Goal: Task Accomplishment & Management: Manage account settings

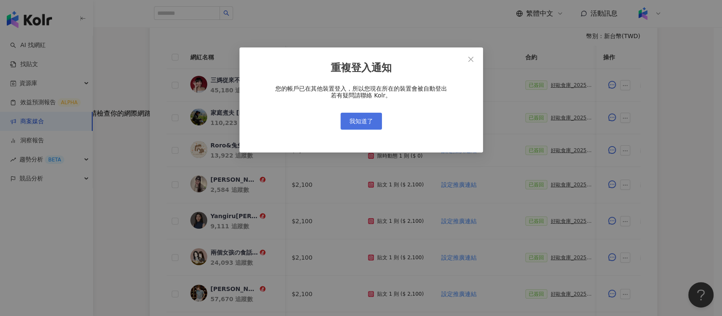
scroll to position [0, 186]
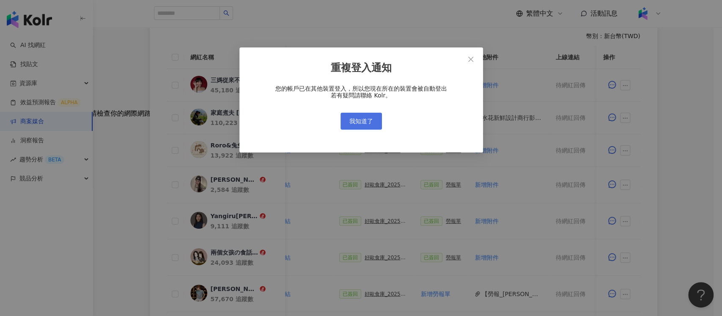
click at [367, 121] on span "我知道了" at bounding box center [361, 121] width 24 height 7
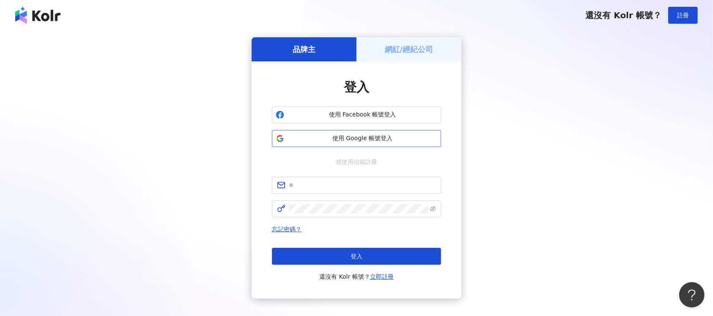
click at [369, 133] on button "使用 Google 帳號登入" at bounding box center [356, 138] width 169 height 17
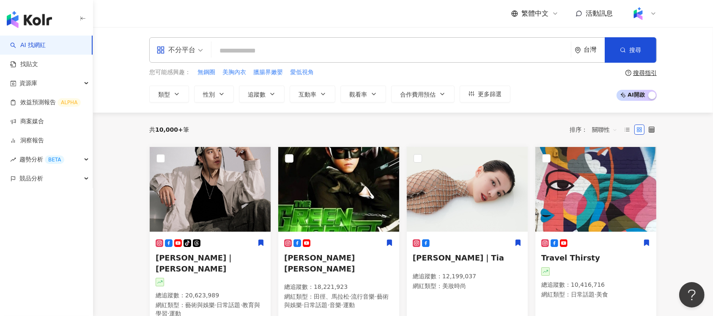
click at [43, 121] on link "商案媒合" at bounding box center [27, 121] width 34 height 8
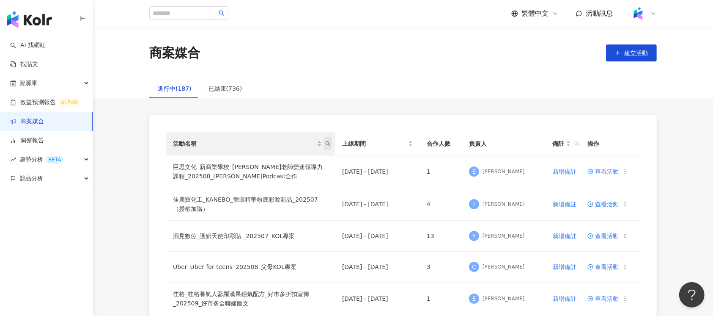
click at [328, 143] on icon "search" at bounding box center [327, 143] width 5 height 5
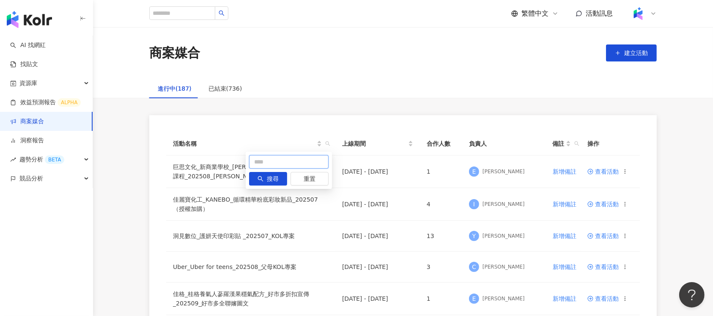
click at [291, 163] on input "text" at bounding box center [289, 162] width 80 height 14
type input "**"
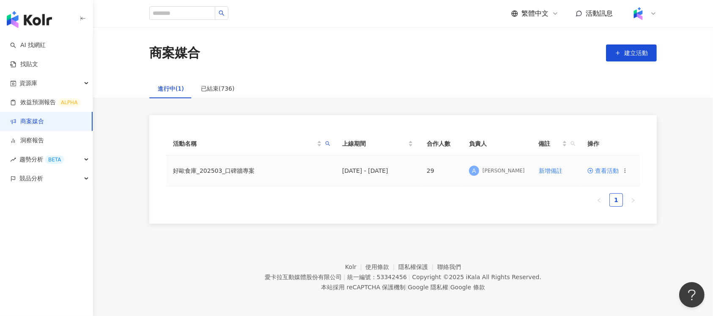
click at [605, 170] on span "查看活動" at bounding box center [602, 170] width 31 height 6
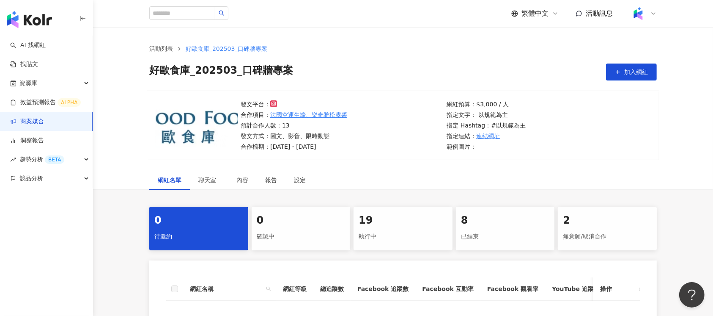
scroll to position [175, 0]
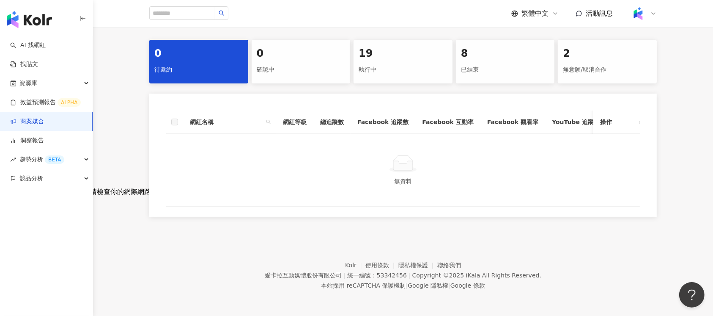
click at [385, 52] on div "19 執行中" at bounding box center [403, 62] width 99 height 44
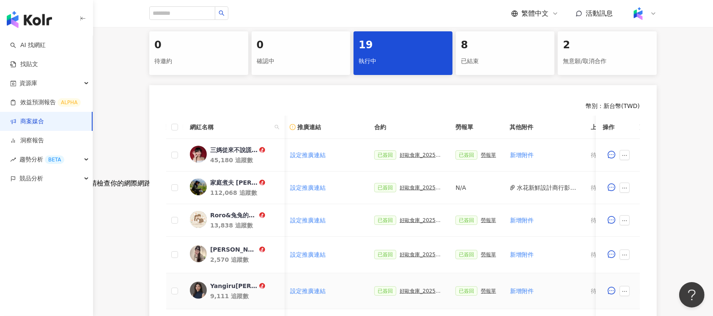
scroll to position [401, 0]
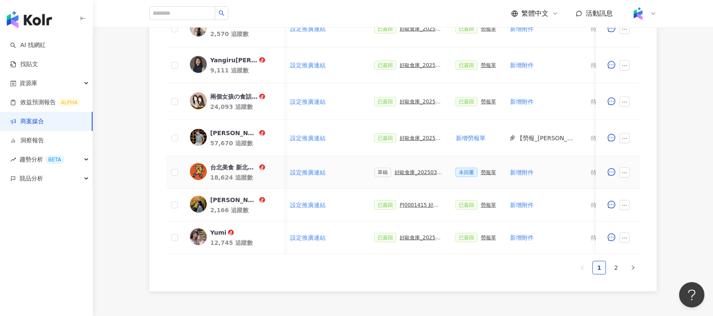
click at [419, 171] on div "好歐食庫_202503_口碑牆專案" at bounding box center [418, 172] width 47 height 6
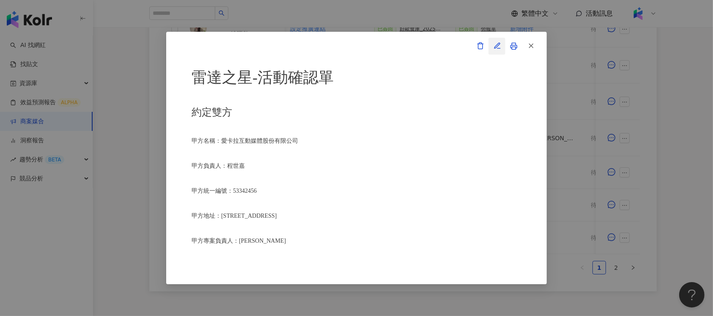
click at [497, 44] on icon "button" at bounding box center [498, 46] width 8 height 8
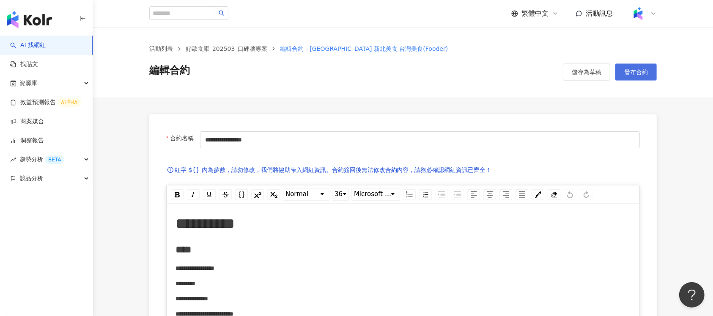
click at [634, 73] on span "發布合約" at bounding box center [636, 72] width 24 height 7
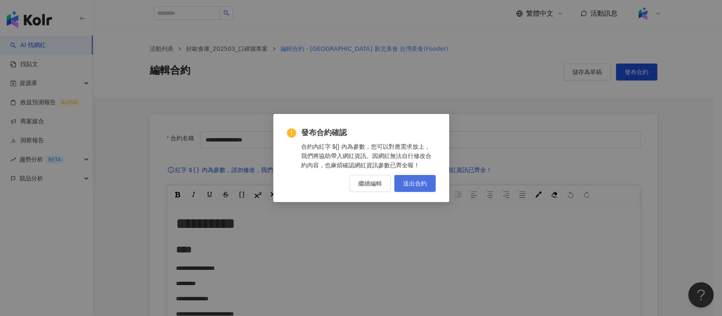
click at [431, 183] on button "送出合約" at bounding box center [414, 183] width 41 height 17
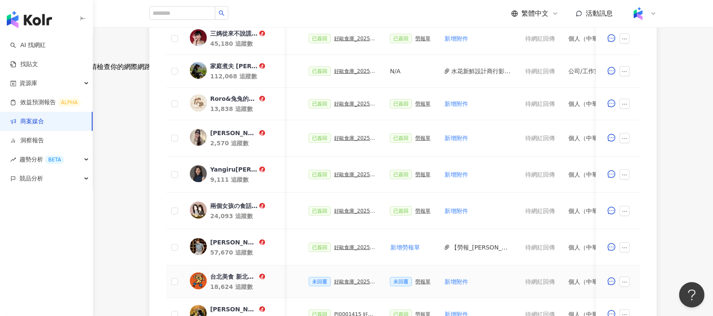
scroll to position [225, 0]
